Goal: Information Seeking & Learning: Learn about a topic

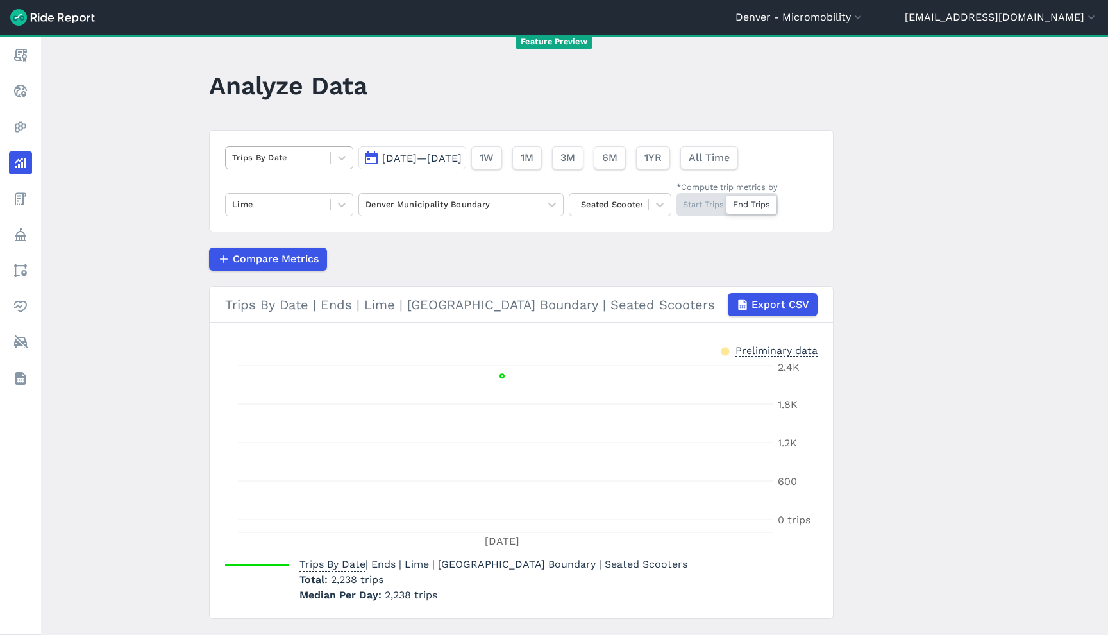
click at [297, 151] on div at bounding box center [278, 157] width 92 height 15
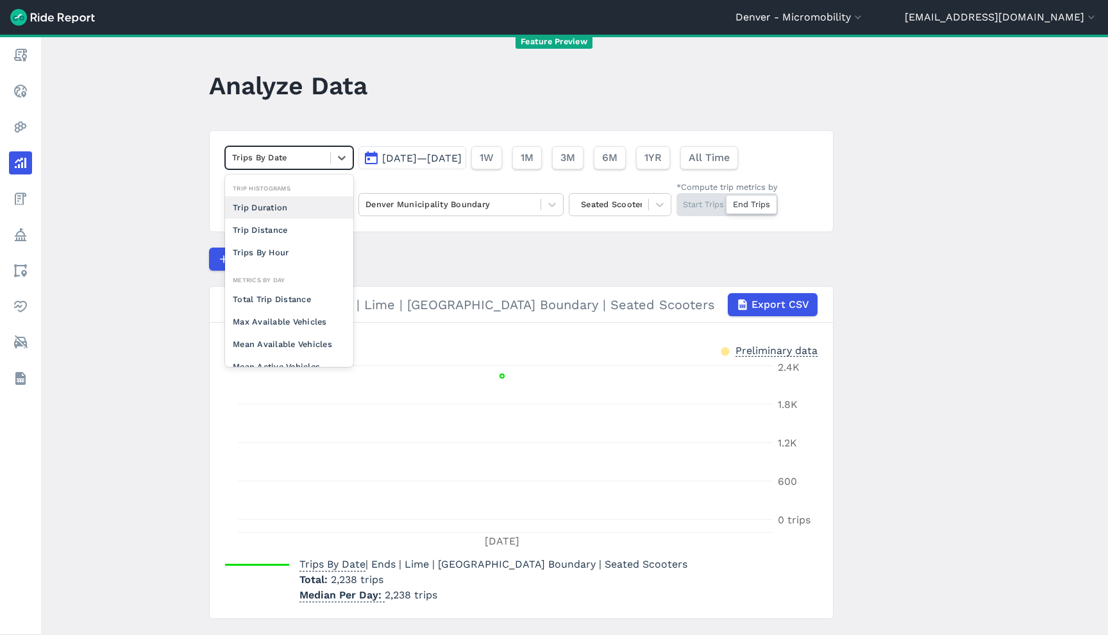
click at [589, 92] on header "Analyze Data" at bounding box center [529, 89] width 640 height 49
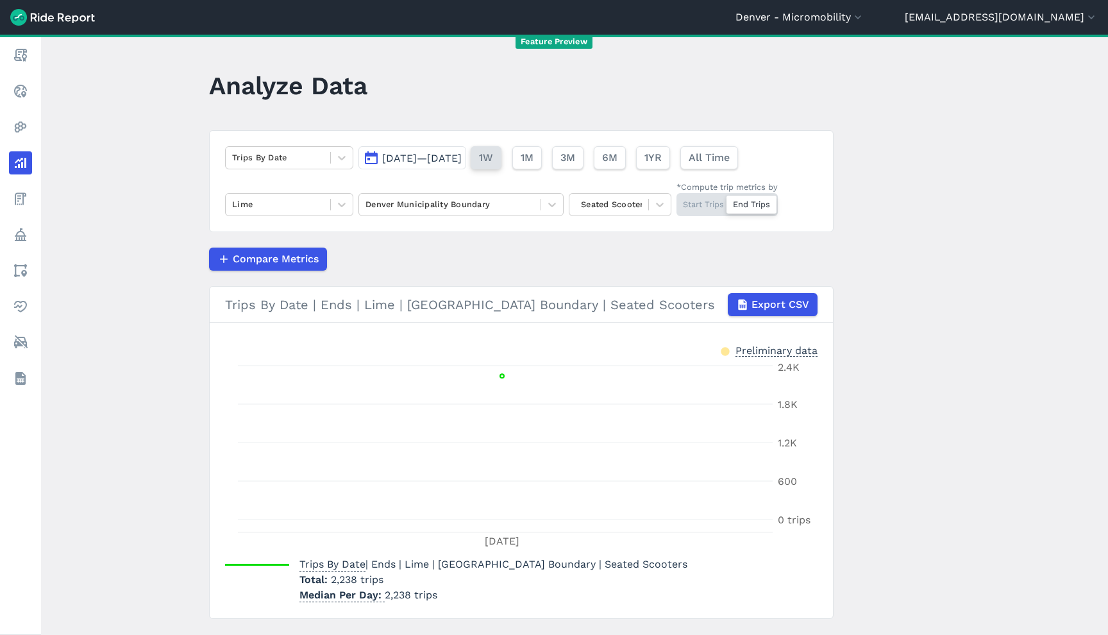
click at [493, 160] on span "1W" at bounding box center [486, 157] width 14 height 15
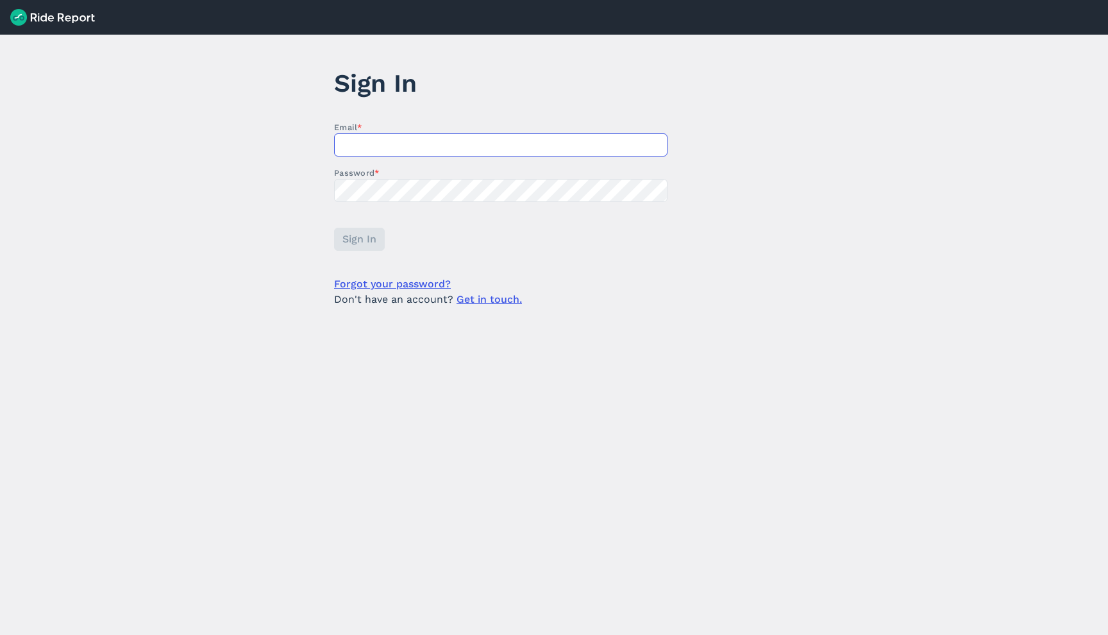
click at [378, 148] on input "Email *" at bounding box center [500, 144] width 333 height 23
type input "[EMAIL_ADDRESS][DOMAIN_NAME]"
click at [368, 241] on span "Sign In" at bounding box center [359, 239] width 34 height 15
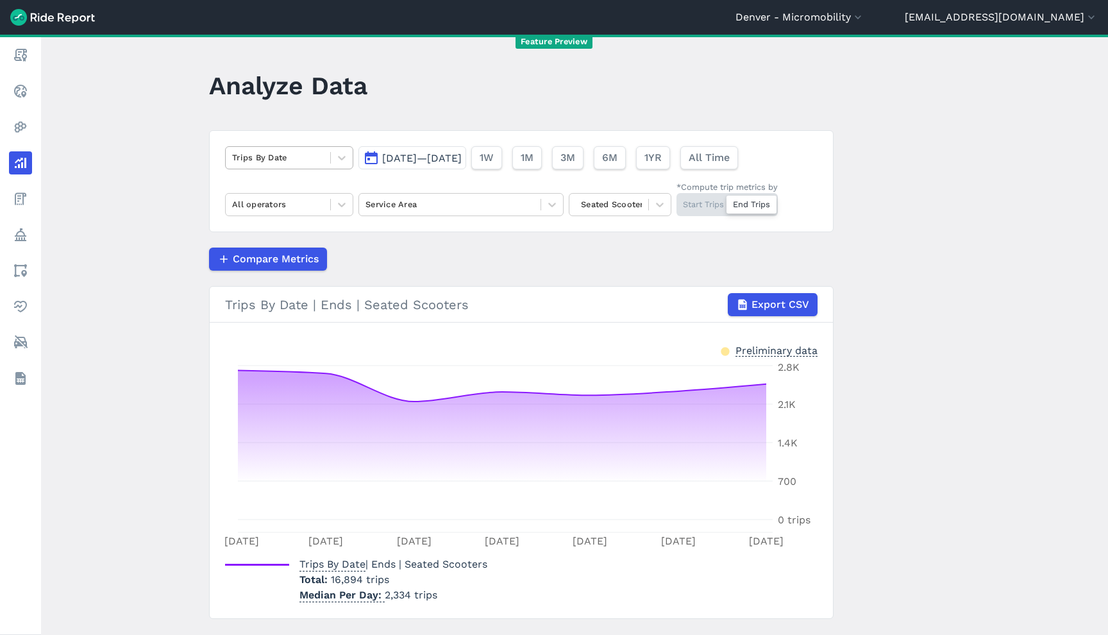
click at [287, 158] on div at bounding box center [278, 157] width 92 height 15
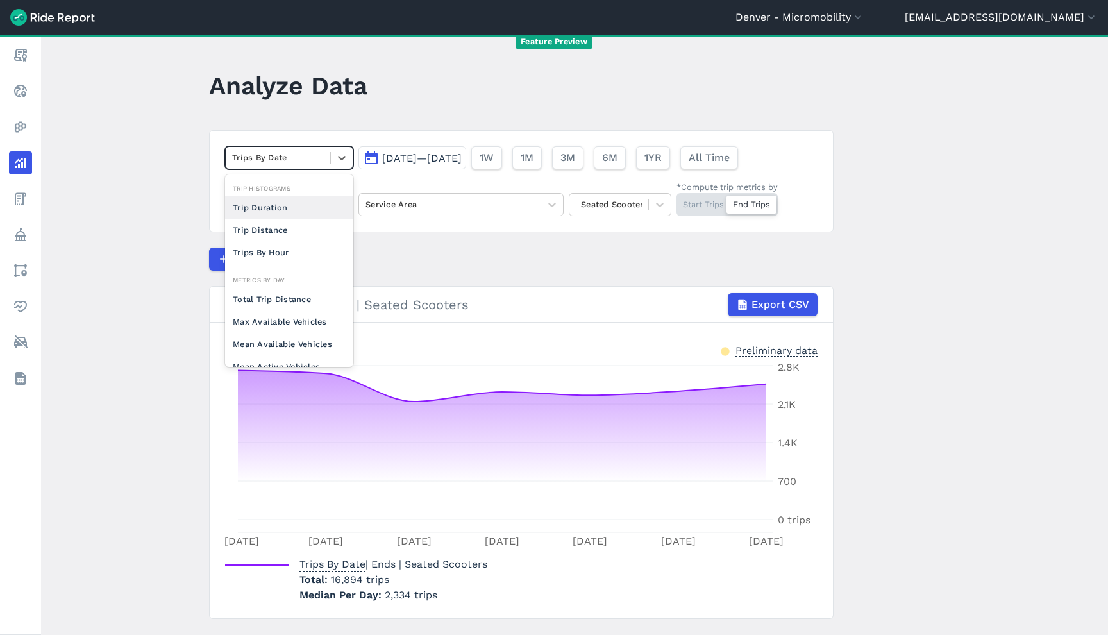
click at [295, 205] on div "Trip Duration" at bounding box center [289, 207] width 128 height 22
